Goal: Information Seeking & Learning: Learn about a topic

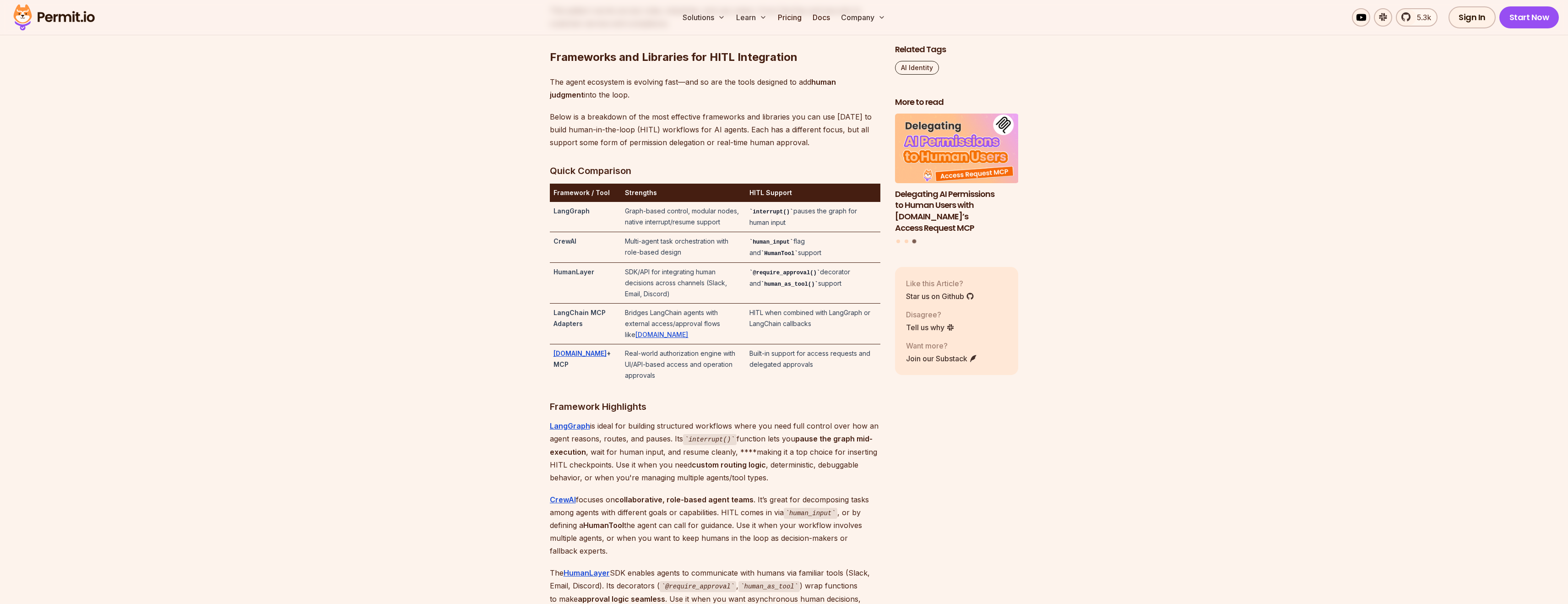
scroll to position [1846, 0]
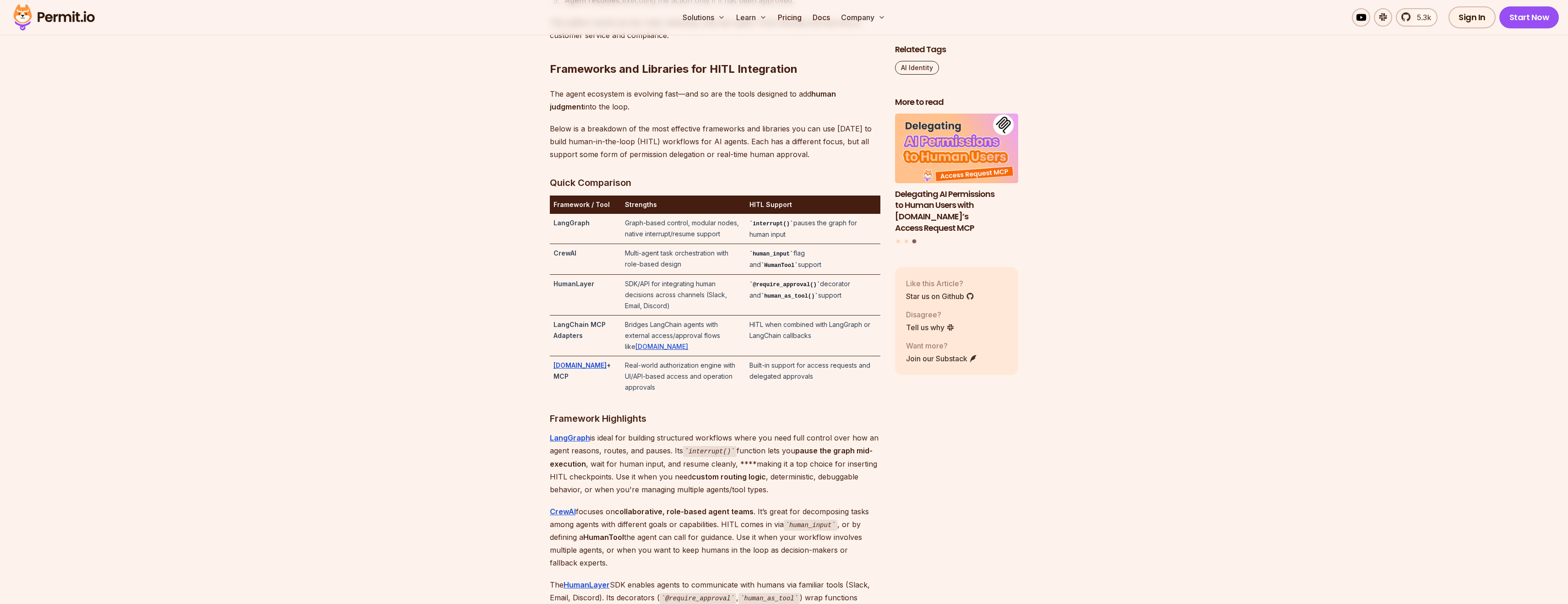
click at [671, 244] on td "Graph-based control, modular nodes, native interrupt/resume support" at bounding box center [684, 229] width 124 height 30
click at [671, 244] on td "Graph-based control, modular nodes, native interrupt/resume support" at bounding box center [684, 229] width 124 height 30
click at [683, 244] on td "Graph-based control, modular nodes, native interrupt/resume support" at bounding box center [684, 229] width 124 height 30
click at [704, 307] on td "SDK/API for integrating human decisions across channels (Slack, Email, Discord)" at bounding box center [684, 295] width 124 height 41
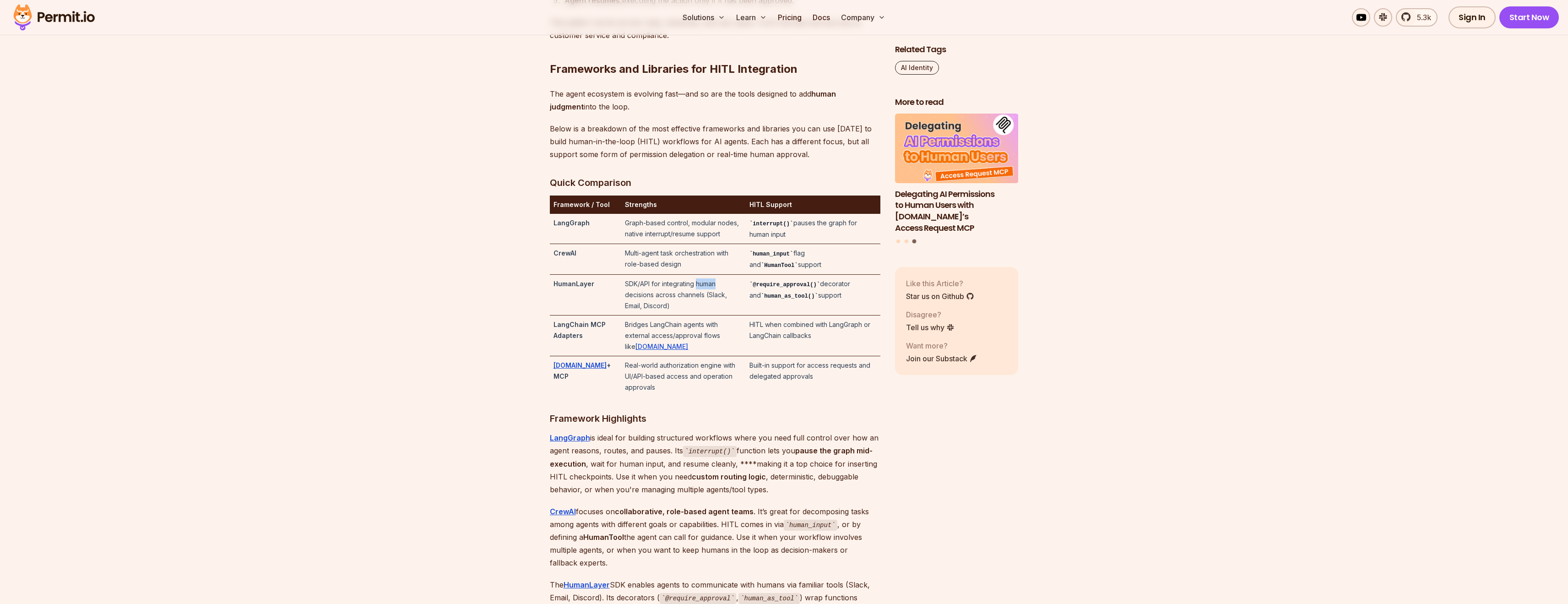
click at [704, 307] on td "SDK/API for integrating human decisions across channels (Slack, Email, Discord)" at bounding box center [684, 295] width 124 height 41
click at [699, 342] on td "Bridges LangChain agents with external access/approval flows like [DOMAIN_NAME]" at bounding box center [684, 335] width 124 height 41
drag, startPoint x: 702, startPoint y: 326, endPoint x: 714, endPoint y: 323, distance: 12.4
click at [702, 315] on td "SDK/API for integrating human decisions across channels (Slack, Email, Discord)" at bounding box center [684, 295] width 124 height 41
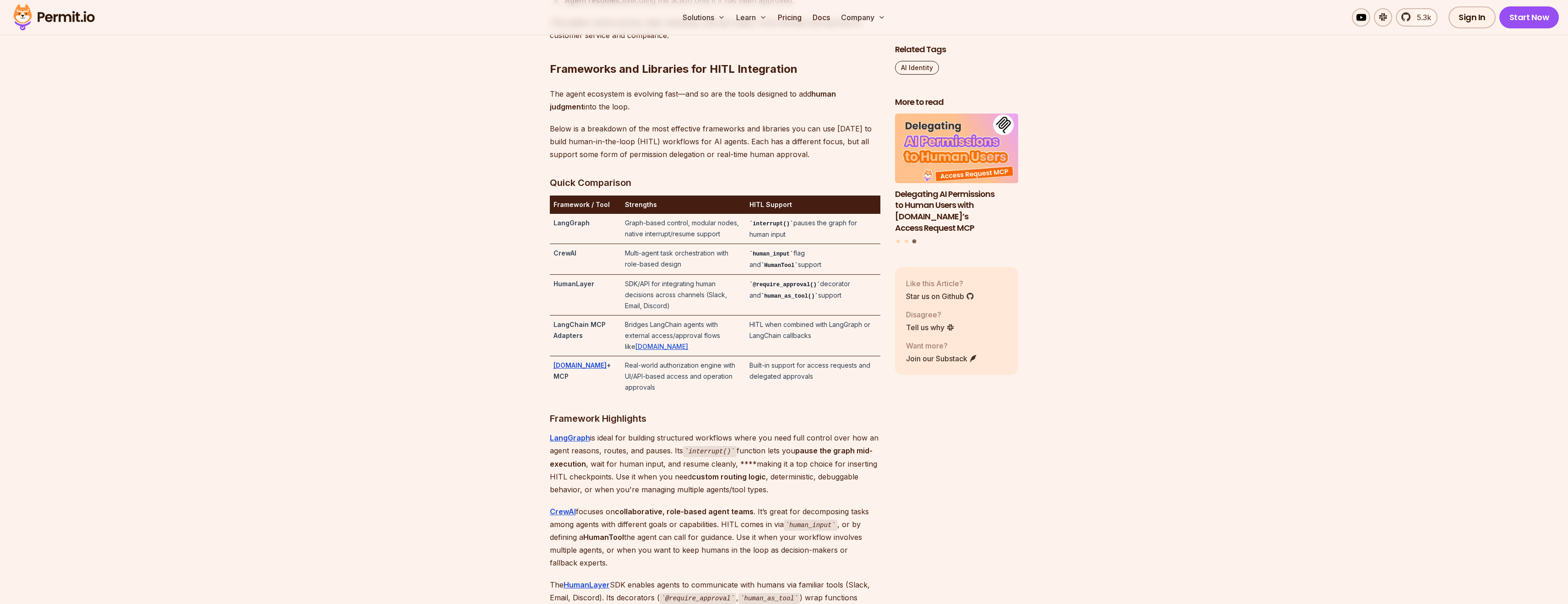
click at [721, 315] on td "SDK/API for integrating human decisions across channels (Slack, Email, Discord)" at bounding box center [684, 295] width 124 height 41
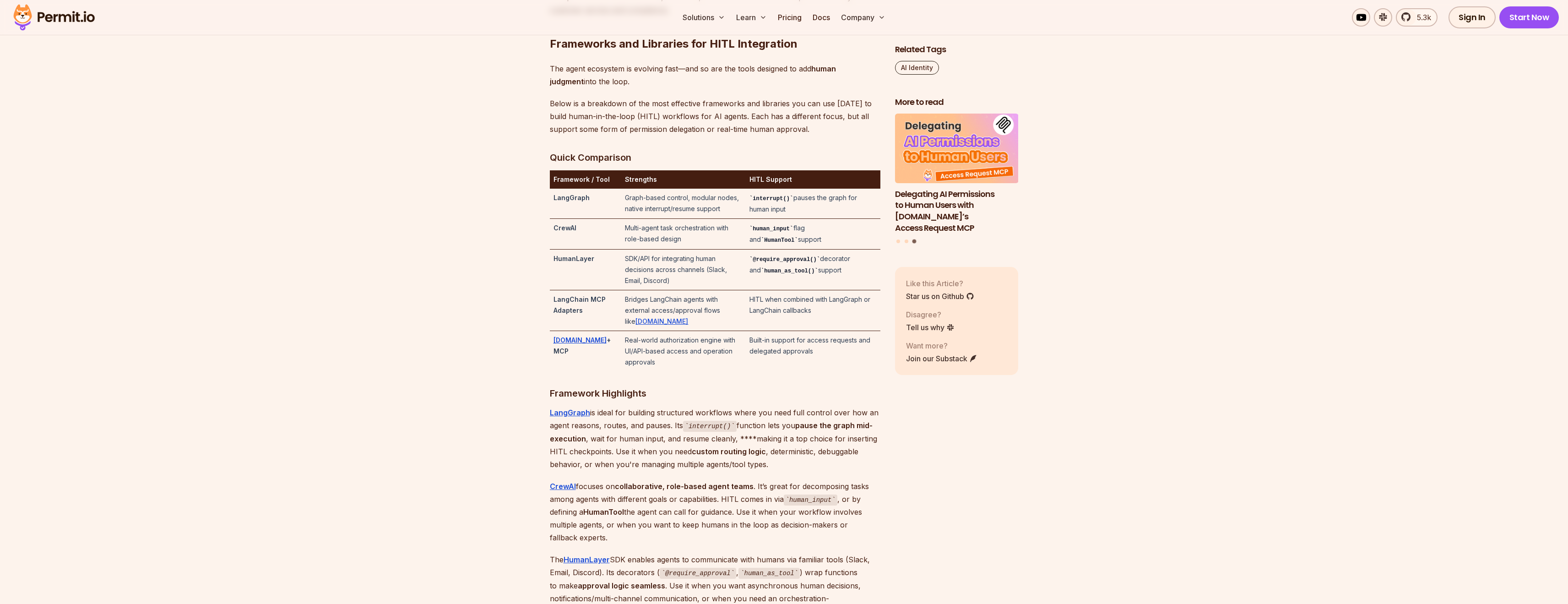
scroll to position [1927, 0]
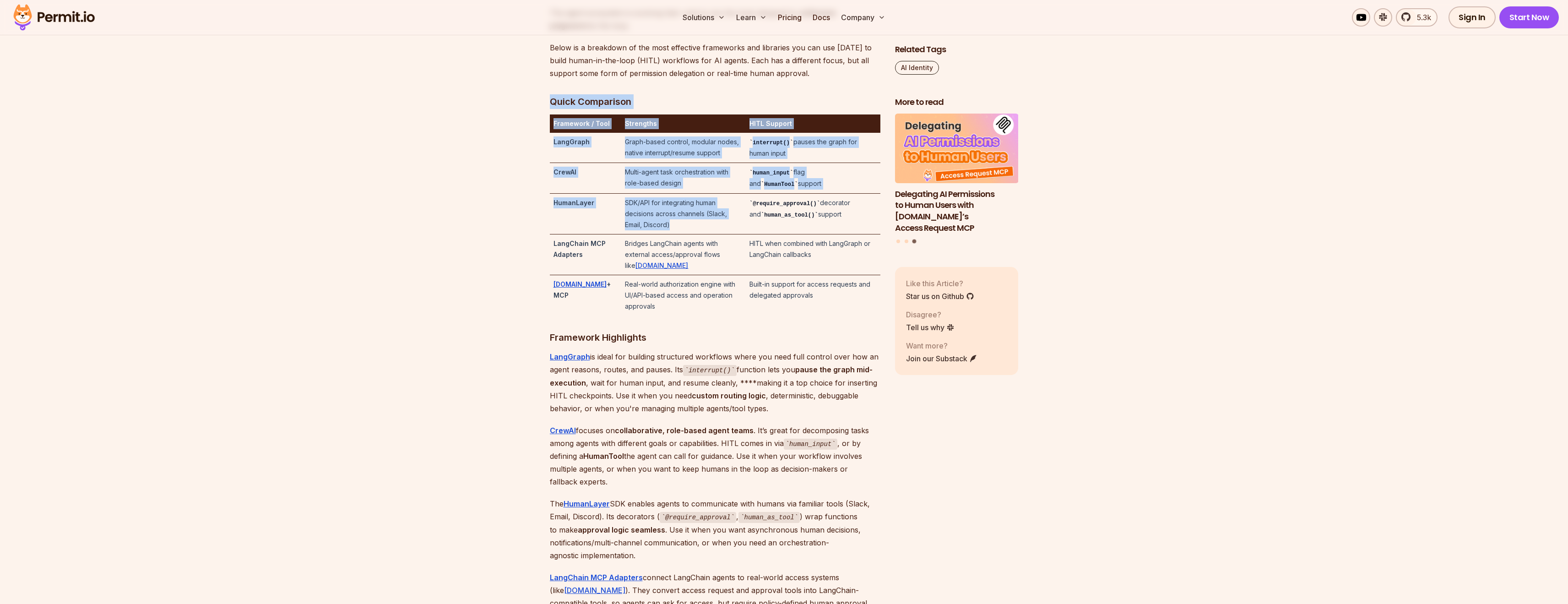
drag, startPoint x: 741, startPoint y: 239, endPoint x: 546, endPoint y: 231, distance: 195.2
click at [561, 206] on strong "HumanLayer" at bounding box center [573, 202] width 41 height 8
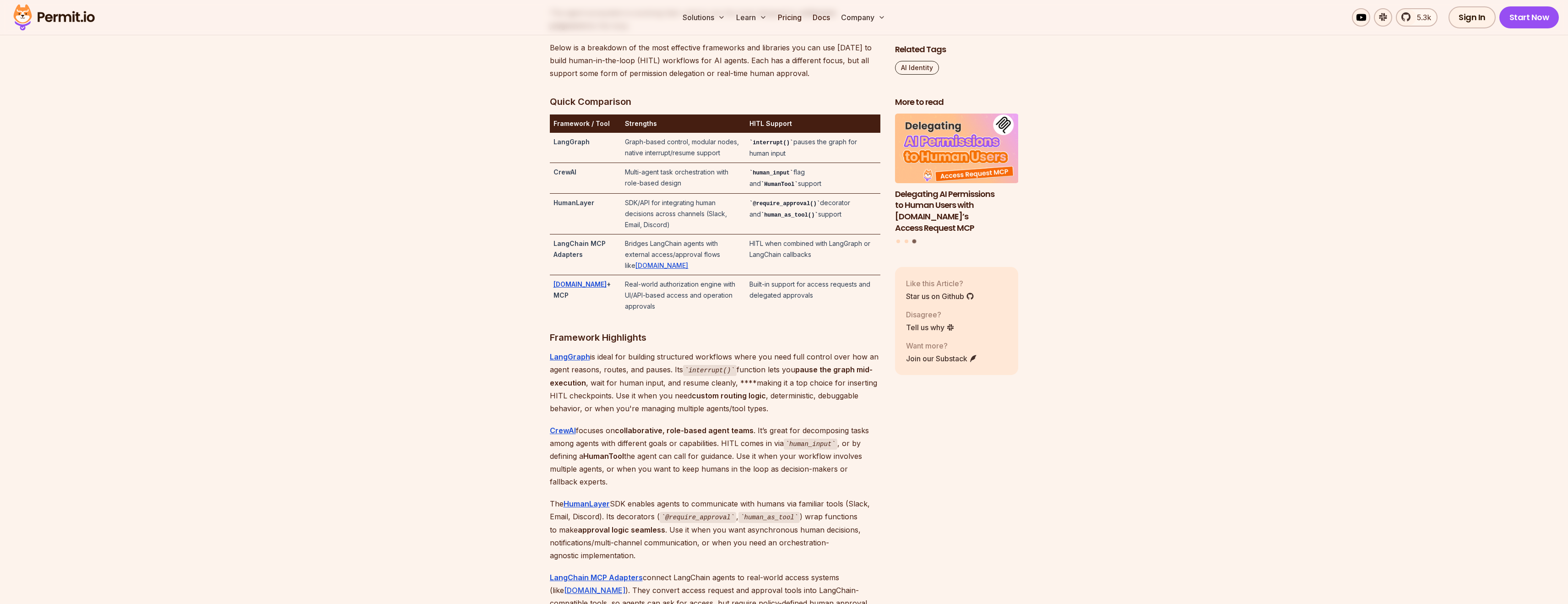
click at [550, 228] on td "HumanLayer" at bounding box center [586, 214] width 72 height 41
click at [553, 226] on td "HumanLayer" at bounding box center [586, 214] width 72 height 41
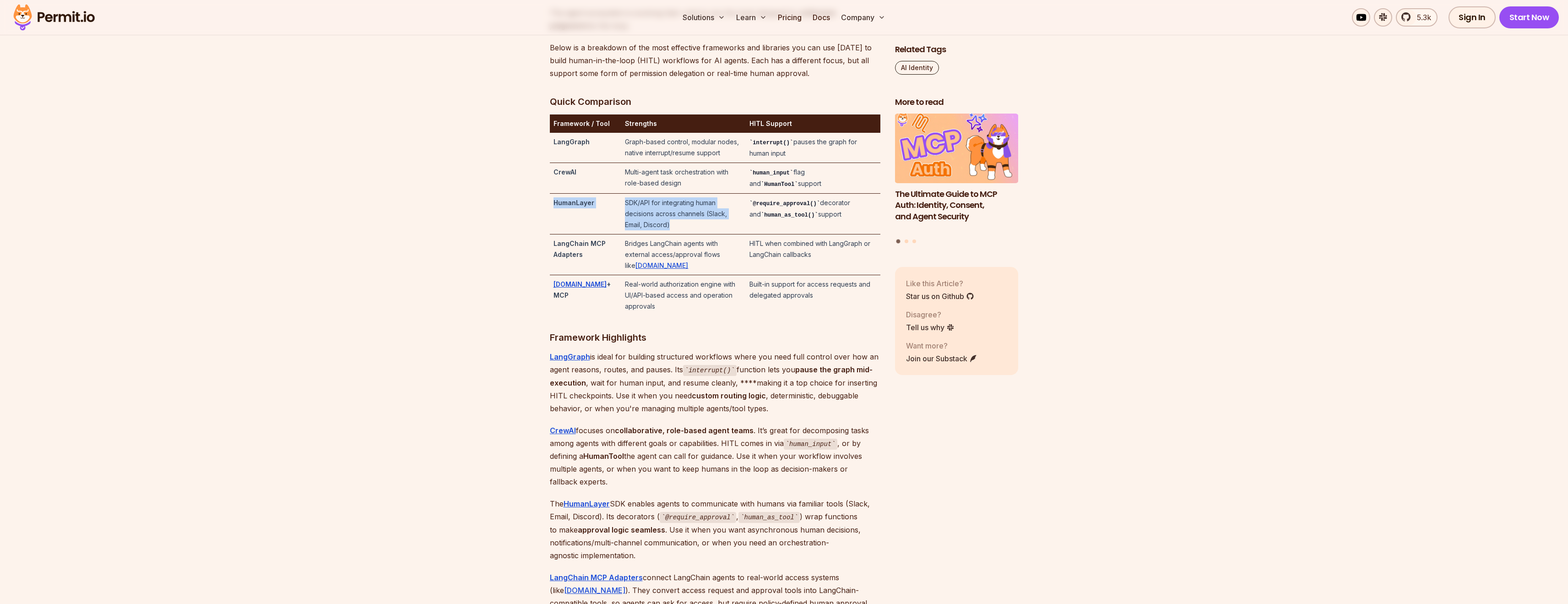
drag, startPoint x: 553, startPoint y: 226, endPoint x: 731, endPoint y: 241, distance: 178.6
click at [730, 234] on tr "HumanLayer SDK/API for integrating human decisions across channels (Slack, Emai…" at bounding box center [715, 214] width 331 height 41
click at [731, 234] on td "SDK/API for integrating human decisions across channels (Slack, Email, Discord)" at bounding box center [684, 214] width 124 height 41
drag, startPoint x: 642, startPoint y: 229, endPoint x: 684, endPoint y: 228, distance: 42.0
click at [684, 228] on td "SDK/API for integrating human decisions across channels (Slack, Email, Discord)" at bounding box center [684, 214] width 124 height 41
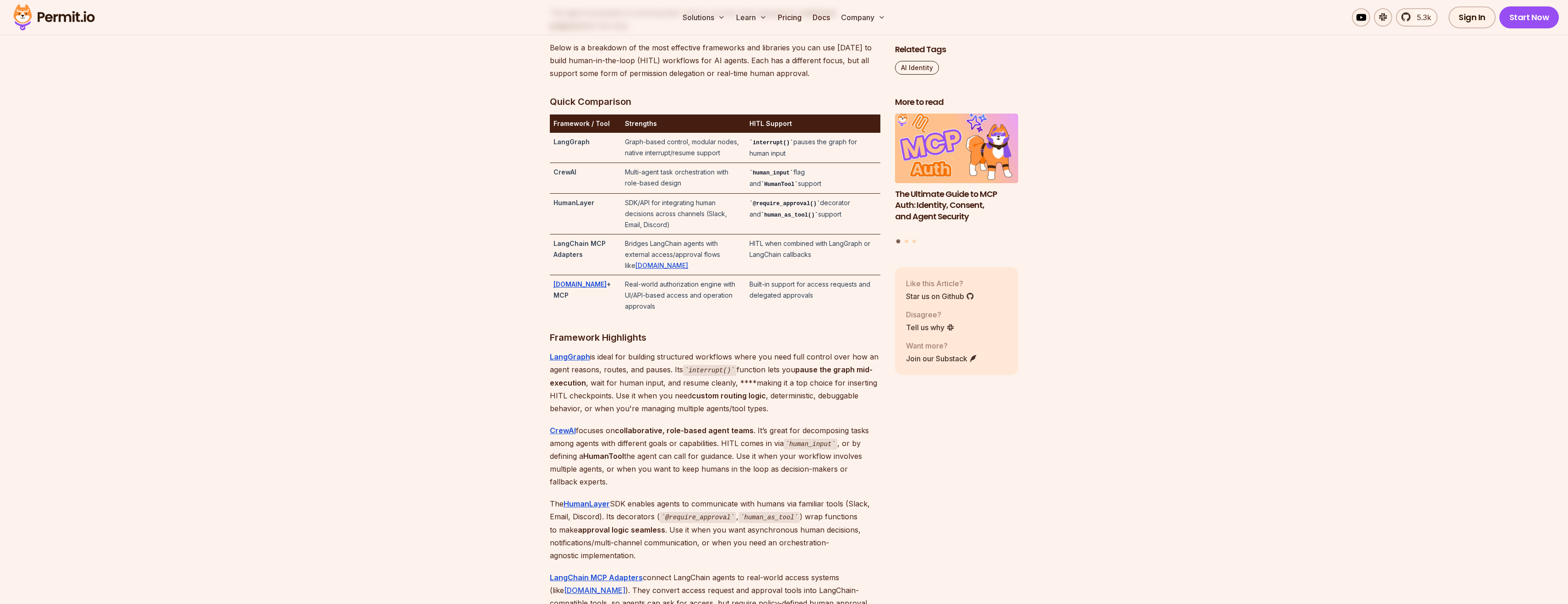
click at [727, 234] on td "SDK/API for integrating human decisions across channels (Slack, Email, Discord)" at bounding box center [684, 214] width 124 height 41
drag, startPoint x: 735, startPoint y: 238, endPoint x: 668, endPoint y: 241, distance: 67.1
click at [668, 234] on td "SDK/API for integrating human decisions across channels (Slack, Email, Discord)" at bounding box center [684, 214] width 124 height 41
drag, startPoint x: 752, startPoint y: 224, endPoint x: 861, endPoint y: 238, distance: 109.9
click at [775, 234] on td "@require_approval() decorator and human_as_tool() support" at bounding box center [813, 214] width 135 height 41
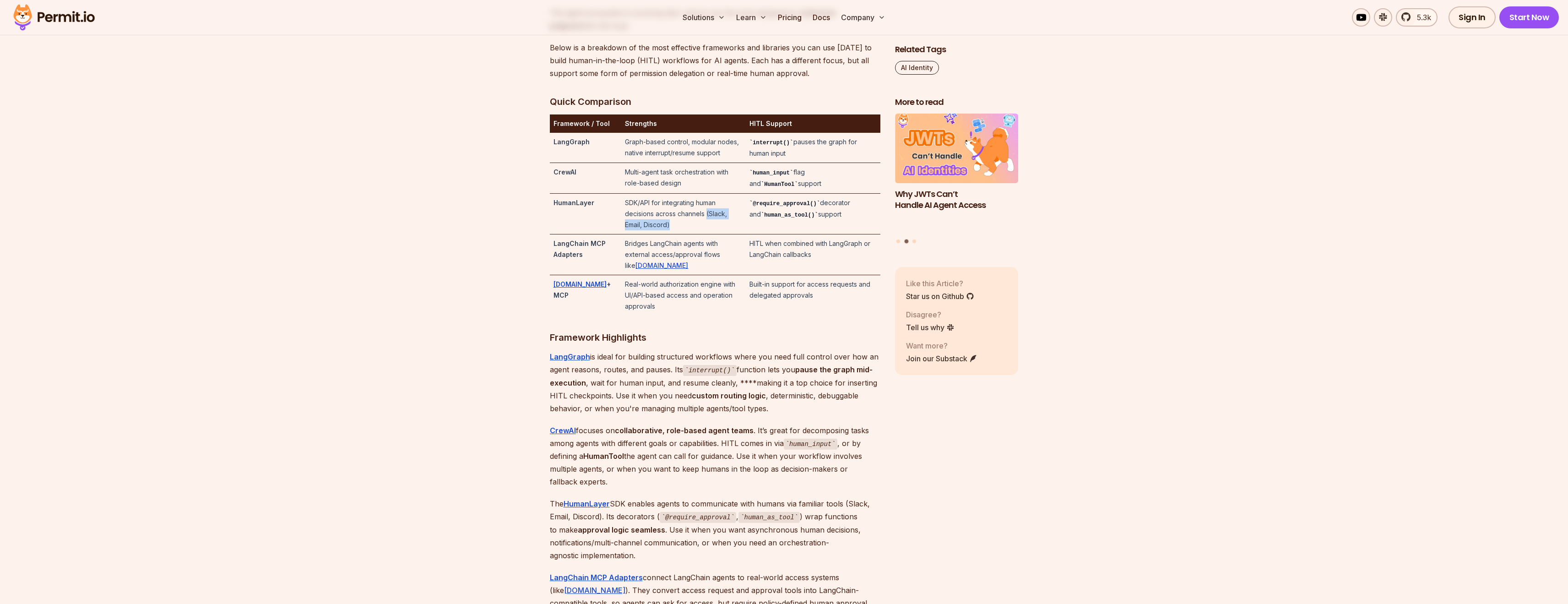
click at [775, 234] on td "@require_approval() decorator and human_as_tool() support" at bounding box center [813, 214] width 135 height 41
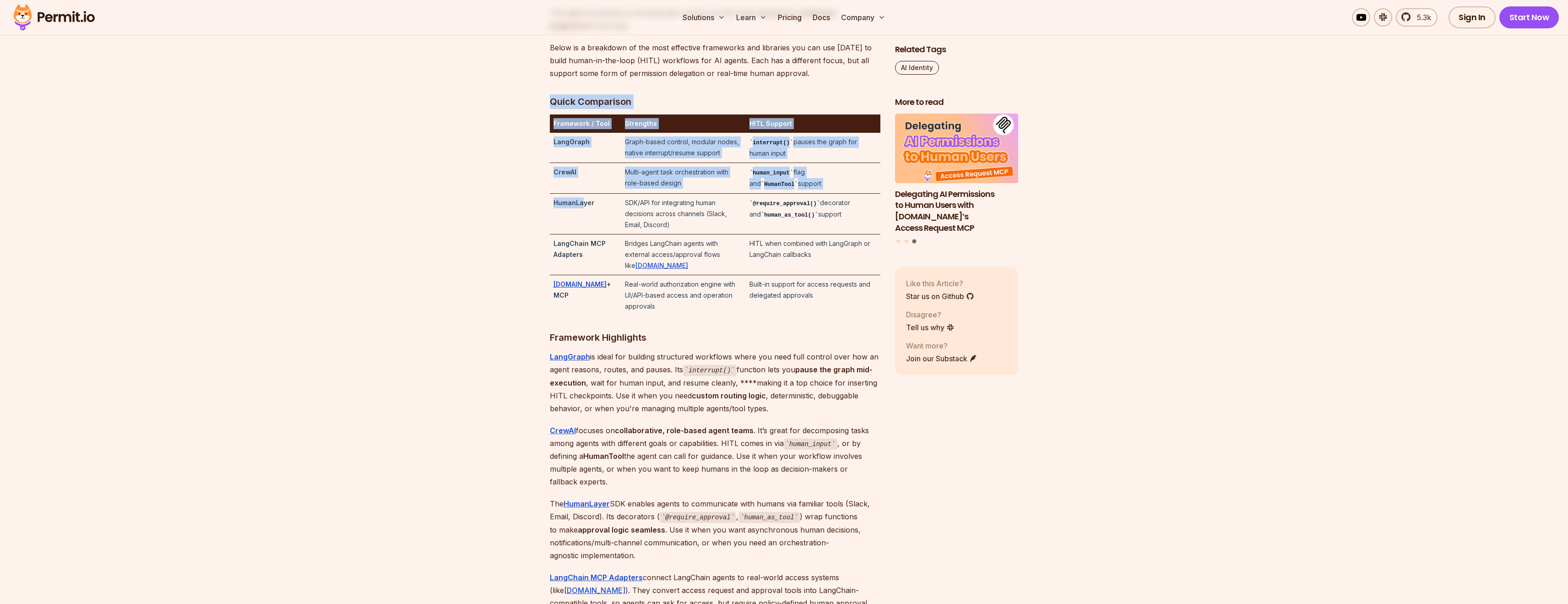
drag, startPoint x: 545, startPoint y: 228, endPoint x: 584, endPoint y: 228, distance: 39.0
drag, startPoint x: 584, startPoint y: 228, endPoint x: 596, endPoint y: 228, distance: 12.0
click at [584, 206] on strong "HumanLayer" at bounding box center [573, 202] width 41 height 8
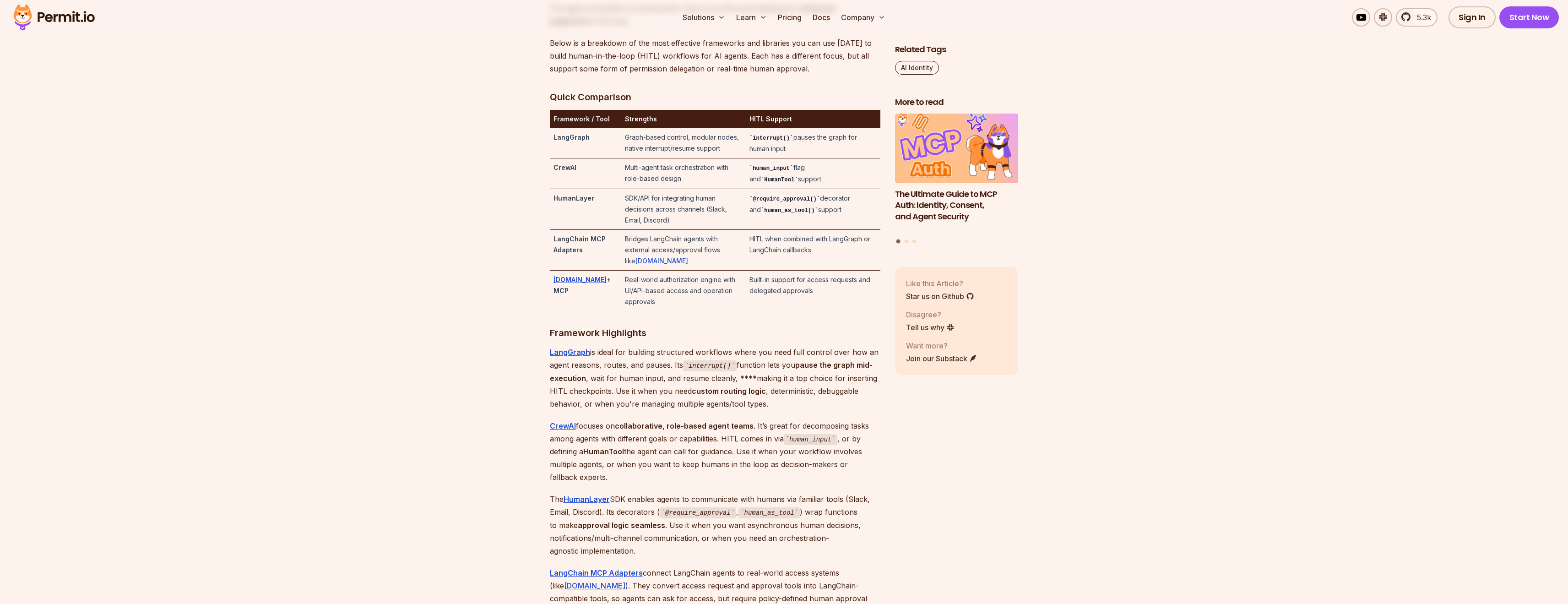
scroll to position [1933, 0]
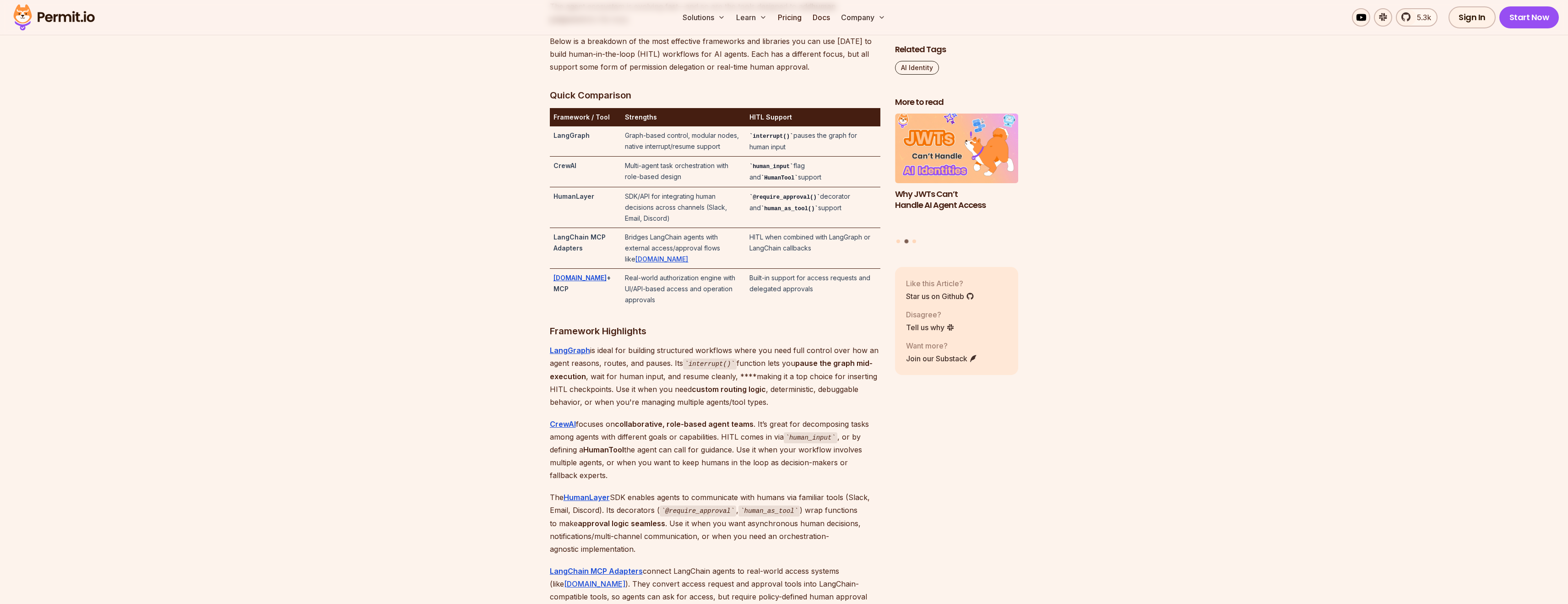
click at [642, 219] on td "SDK/API for integrating human decisions across channels (Slack, Email, Discord)" at bounding box center [684, 208] width 124 height 41
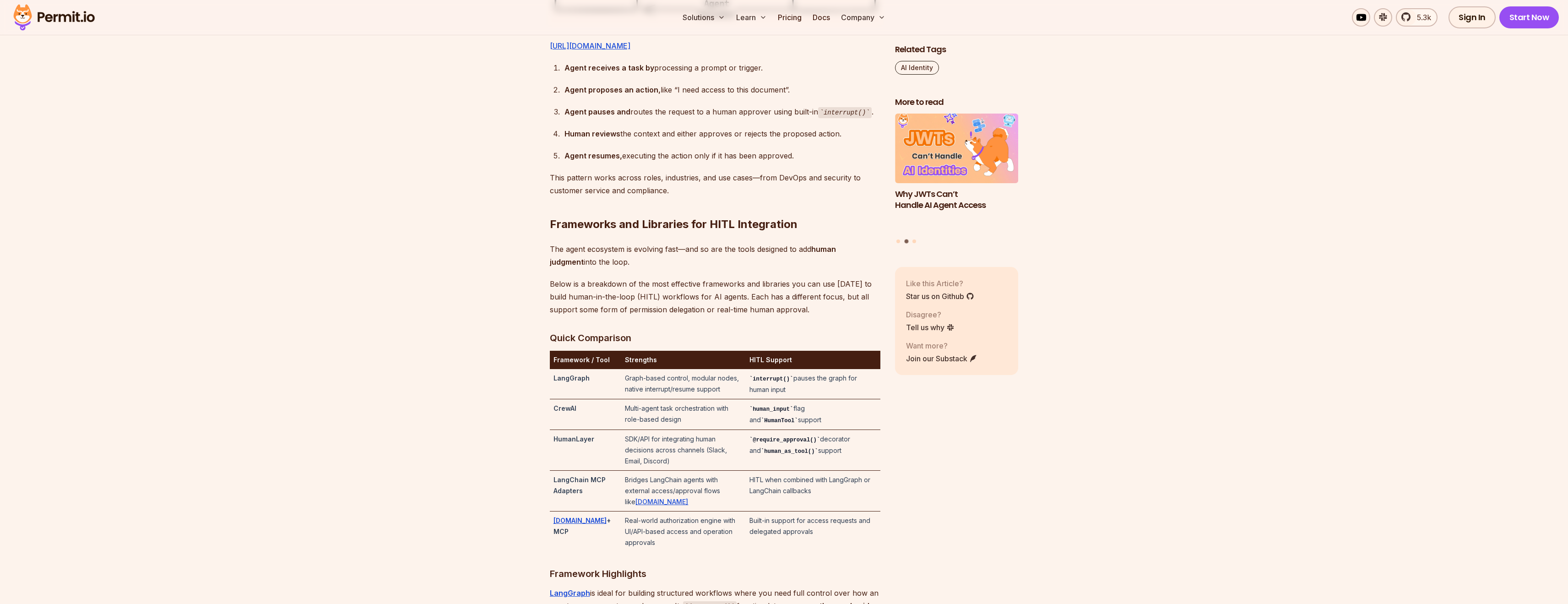
scroll to position [1897, 0]
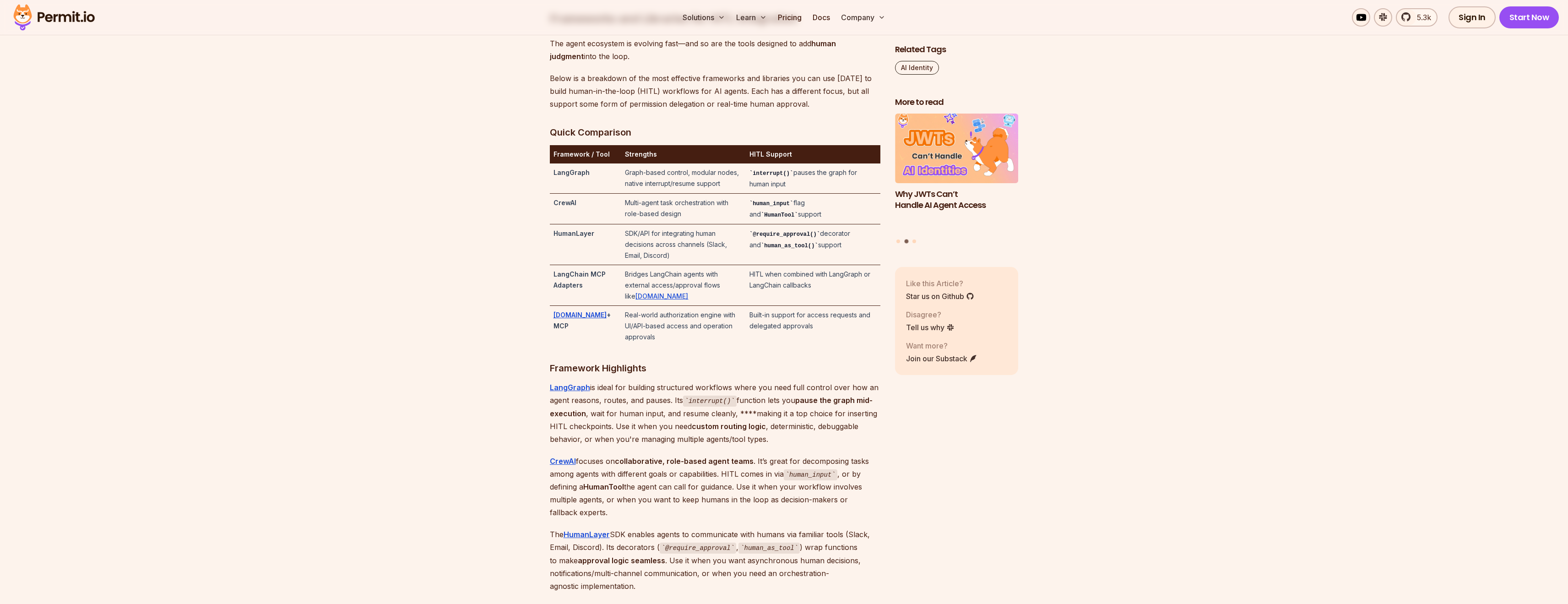
click at [684, 194] on td "Graph-based control, modular nodes, native interrupt/resume support" at bounding box center [684, 179] width 124 height 30
click at [682, 262] on td "SDK/API for integrating human decisions across channels (Slack, Email, Discord)" at bounding box center [684, 245] width 124 height 41
drag, startPoint x: 682, startPoint y: 262, endPoint x: 690, endPoint y: 250, distance: 14.4
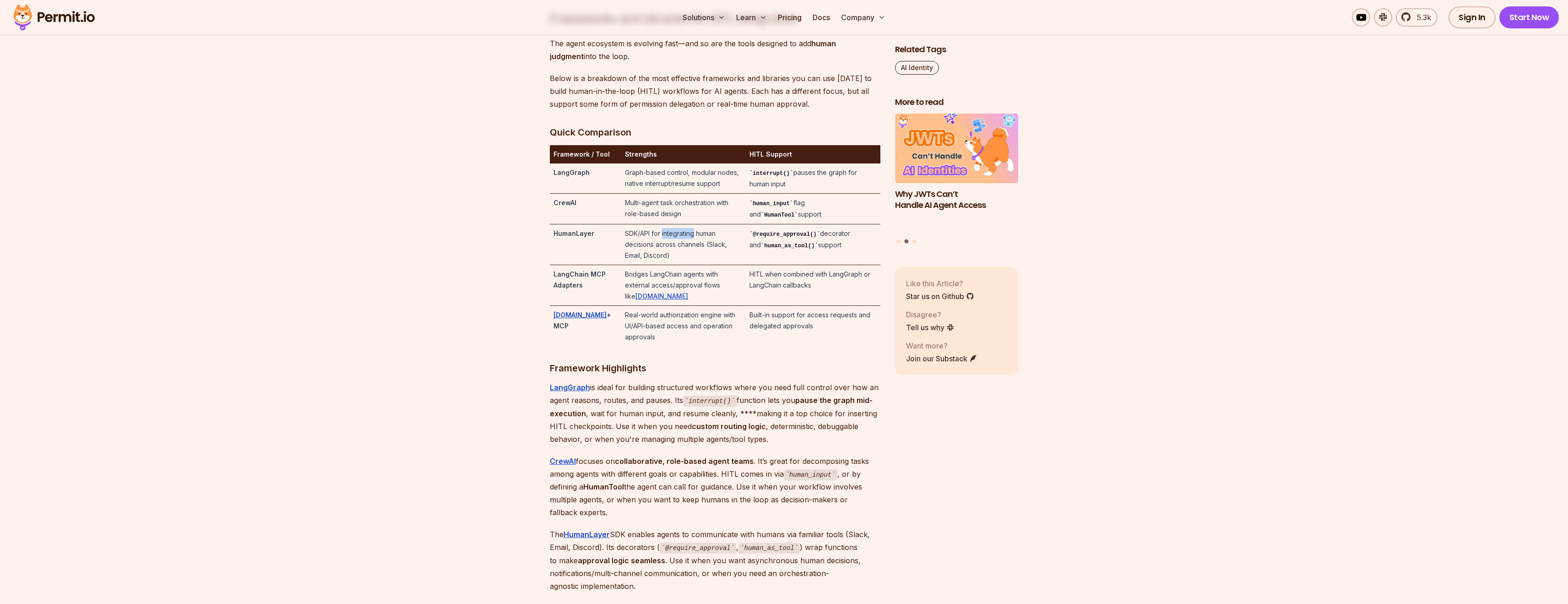
click at [683, 259] on td "SDK/API for integrating human decisions across channels (Slack, Email, Discord)" at bounding box center [684, 245] width 124 height 41
click at [690, 250] on td "SDK/API for integrating human decisions across channels (Slack, Email, Discord)" at bounding box center [684, 245] width 124 height 41
click at [701, 265] on td "SDK/API for integrating human decisions across channels (Slack, Email, Discord)" at bounding box center [684, 245] width 124 height 41
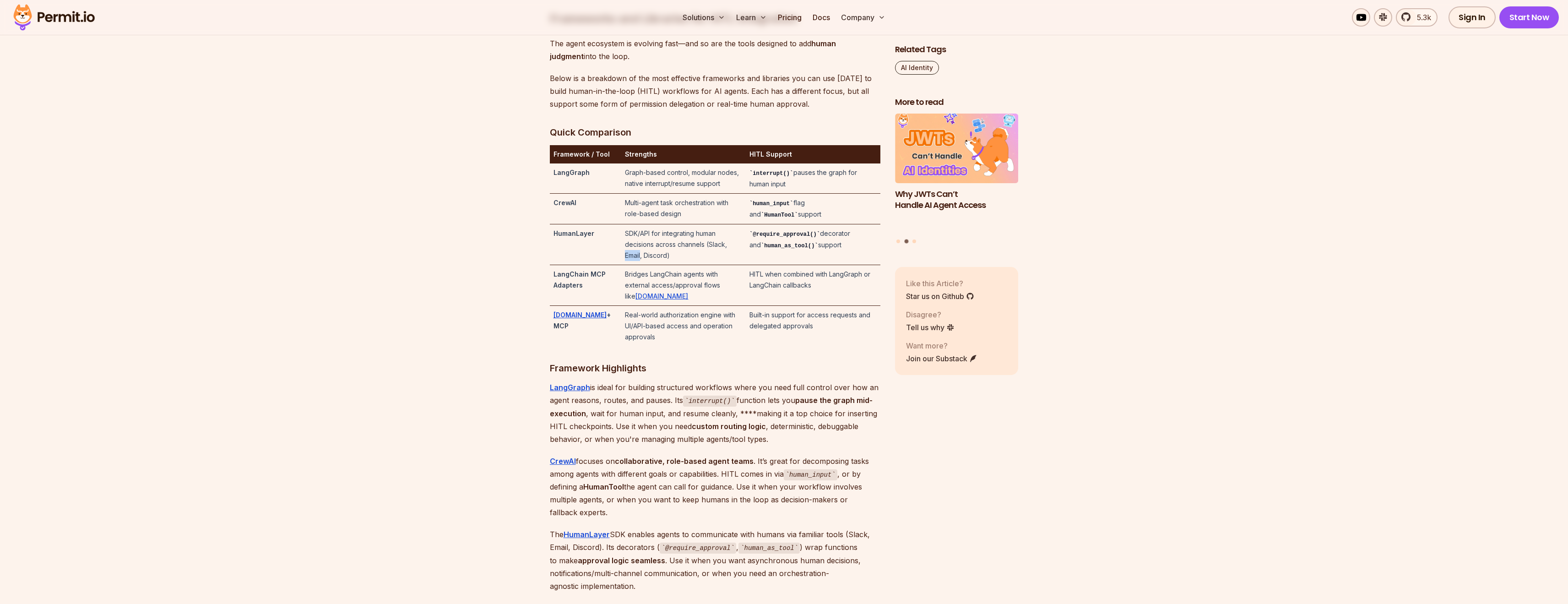
click at [701, 265] on td "SDK/API for integrating human decisions across channels (Slack, Email, Discord)" at bounding box center [684, 245] width 124 height 41
click at [681, 306] on td "Bridges LangChain agents with external access/approval flows like [DOMAIN_NAME]" at bounding box center [684, 285] width 124 height 41
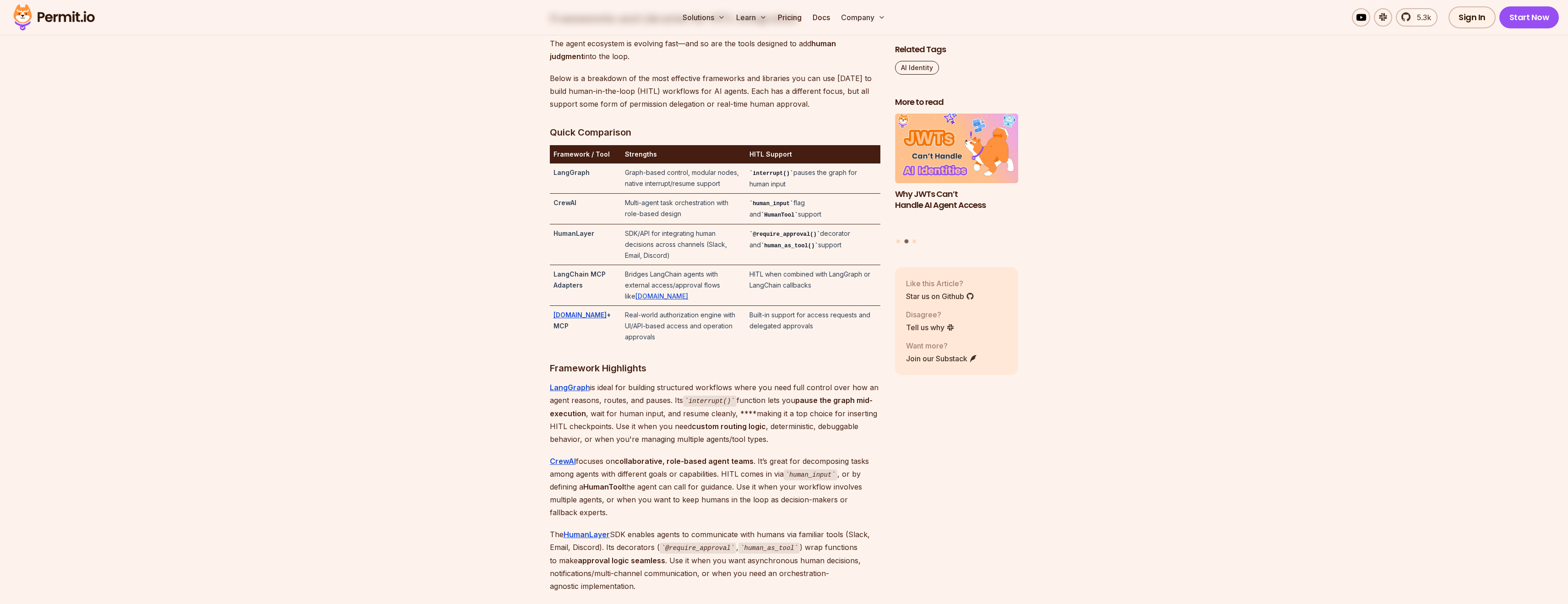
click at [680, 343] on td "Real-world authorization engine with UI/API-based access and operation approvals" at bounding box center [684, 326] width 124 height 41
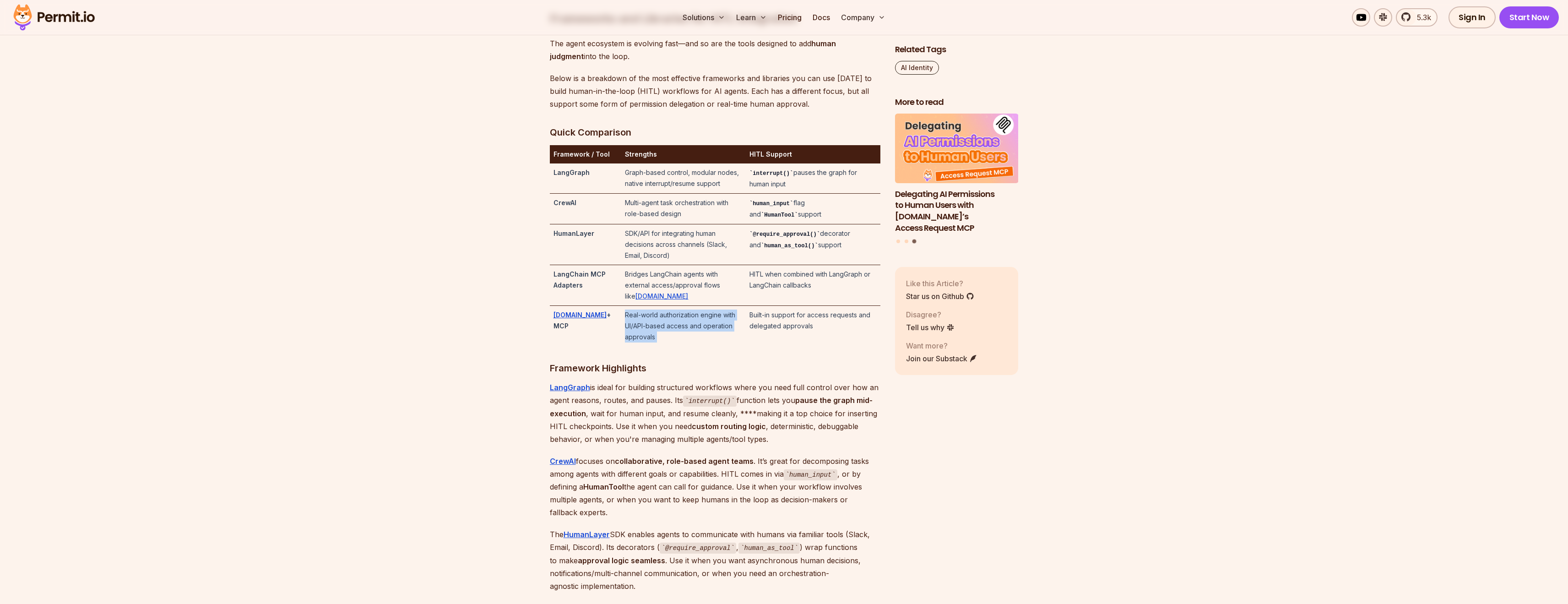
click at [680, 343] on td "Real-world authorization engine with UI/API-based access and operation approvals" at bounding box center [684, 326] width 124 height 41
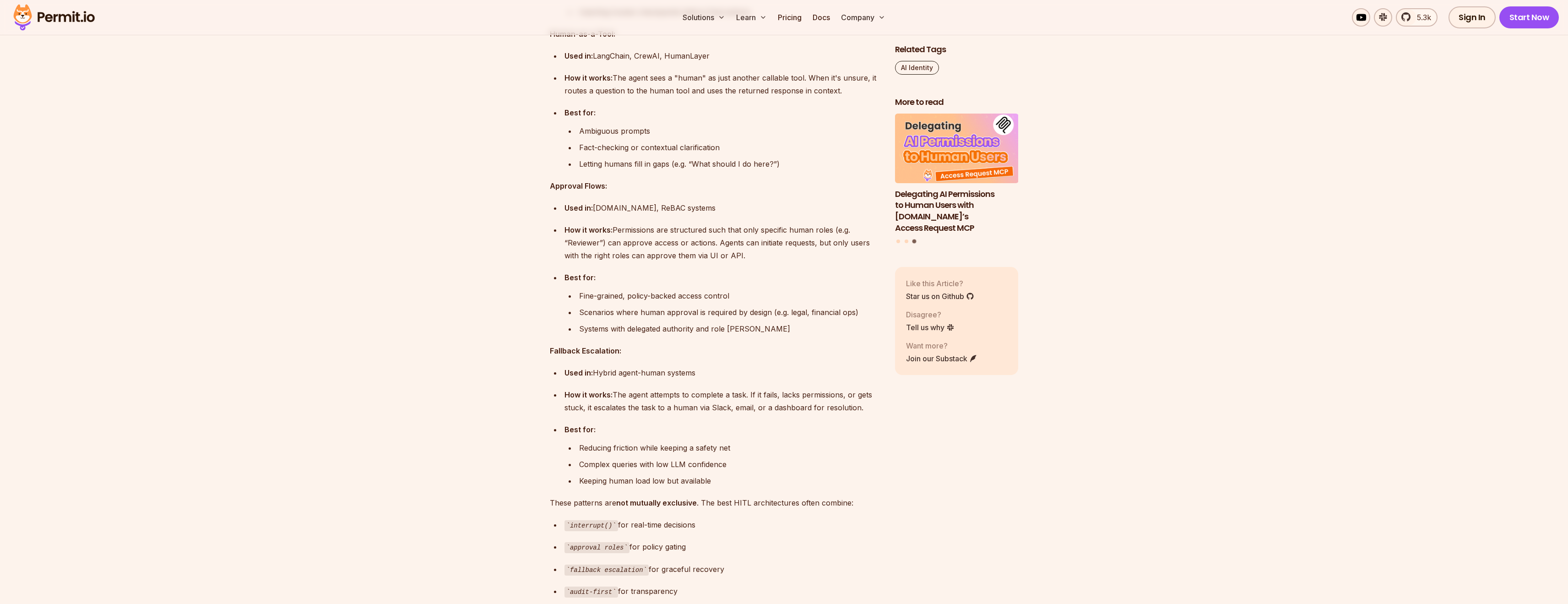
scroll to position [3122, 0]
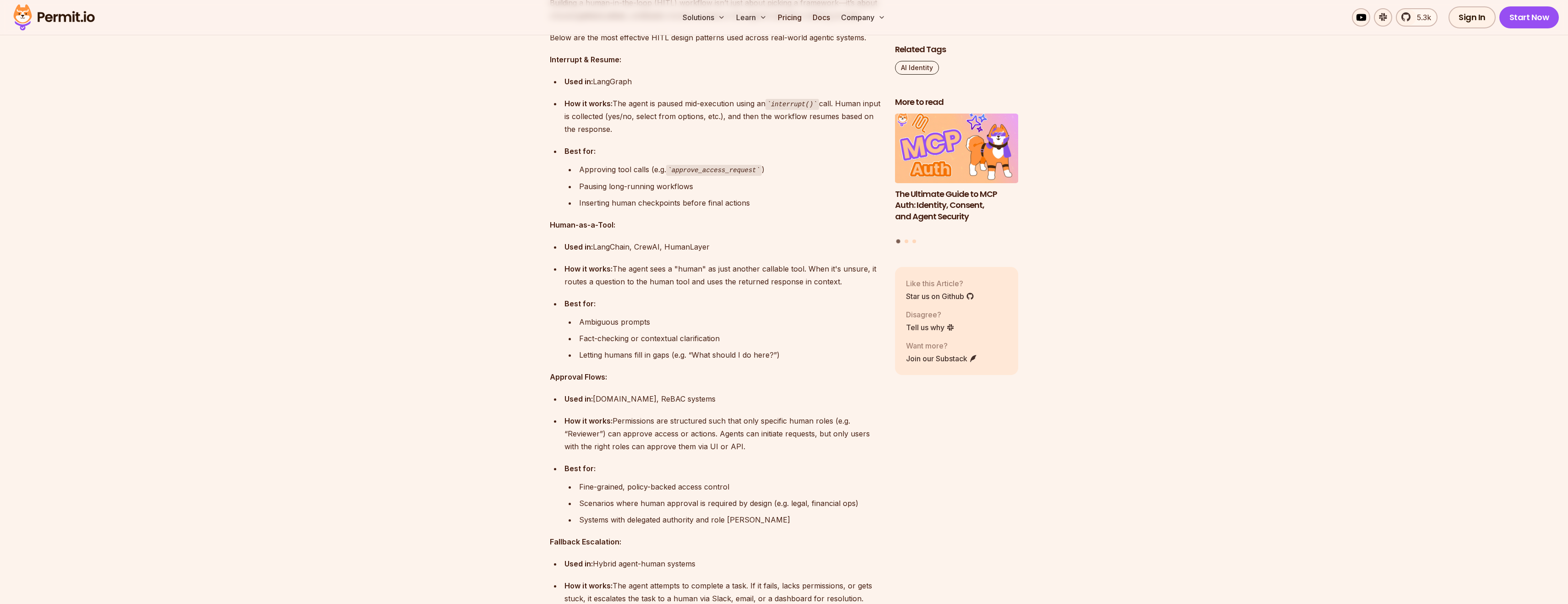
drag, startPoint x: 216, startPoint y: 197, endPoint x: 243, endPoint y: 116, distance: 85.4
